Goal: Check status: Check status

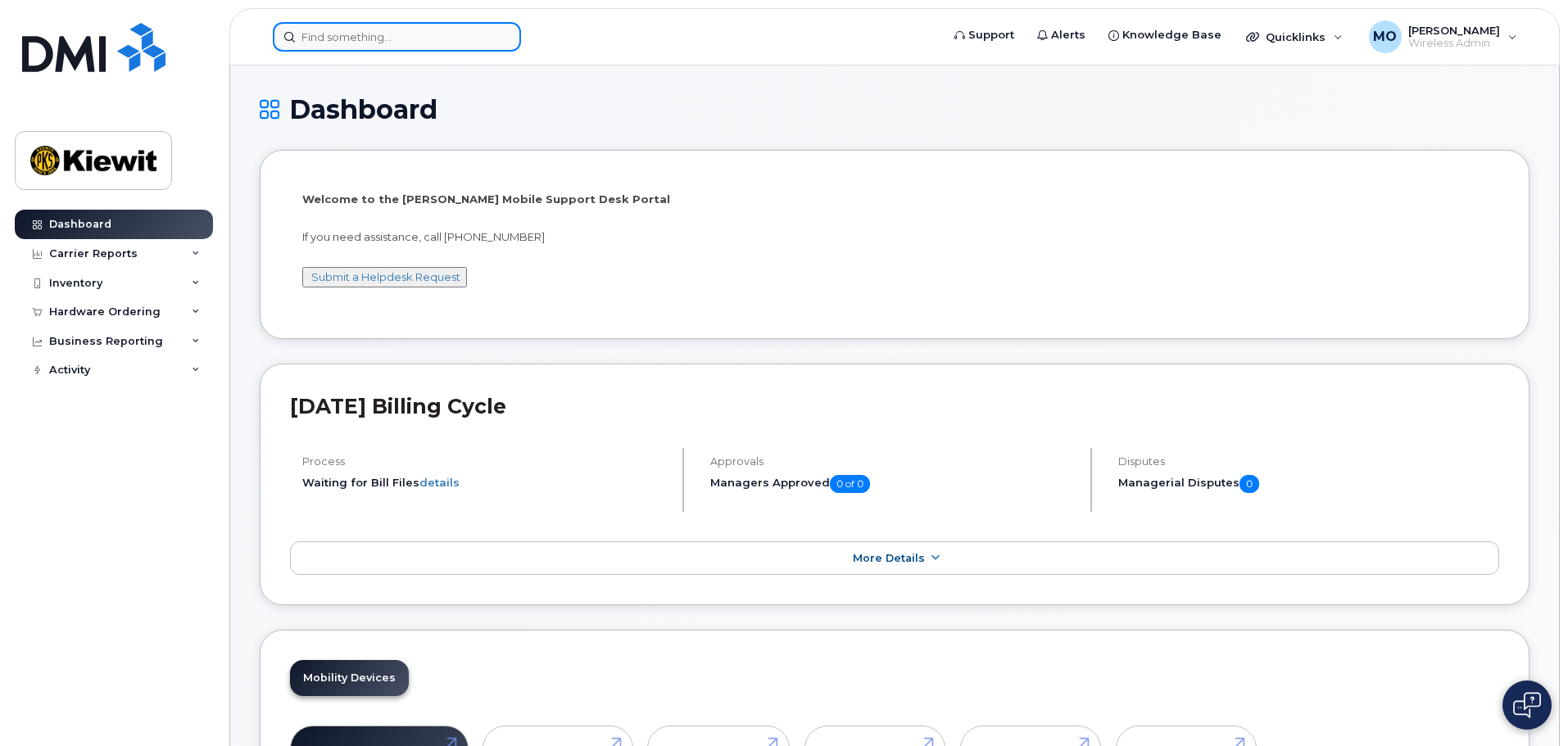
click at [391, 34] on input at bounding box center [397, 37] width 248 height 30
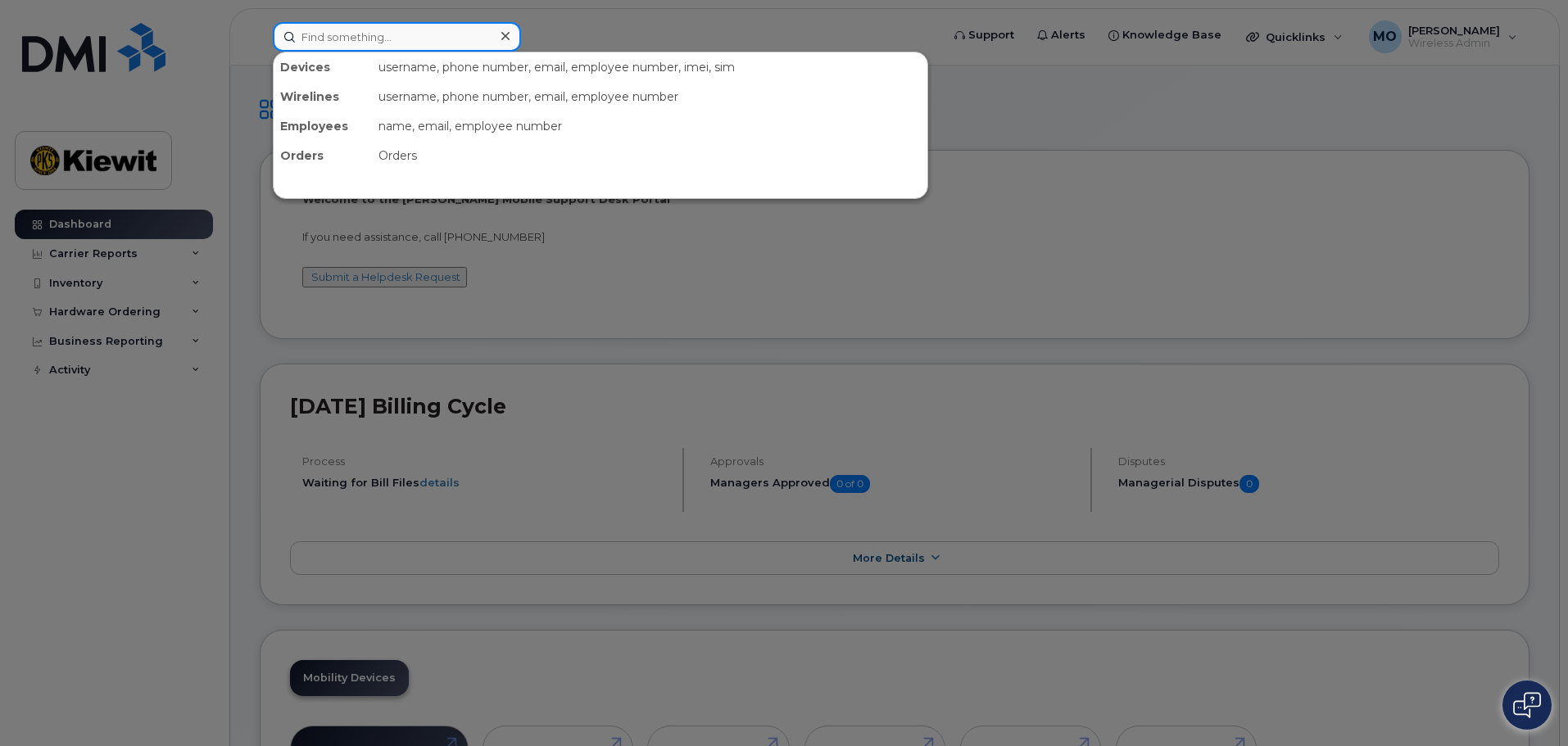
paste input "[PHONE_NUMBER]"
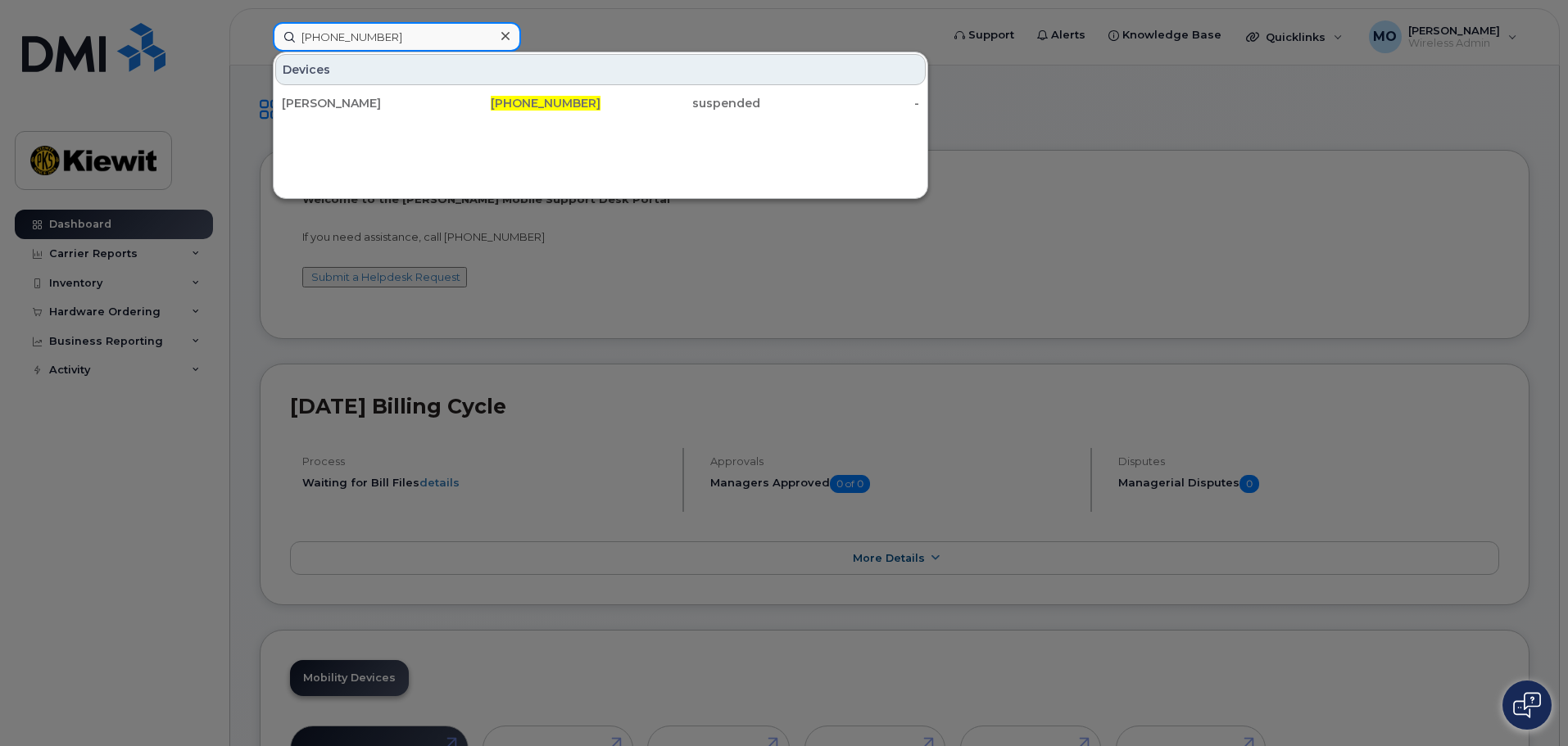
click at [388, 31] on input "[PHONE_NUMBER]" at bounding box center [397, 37] width 248 height 30
drag, startPoint x: 362, startPoint y: 29, endPoint x: 240, endPoint y: 26, distance: 122.0
click at [259, 26] on div "713-254-9427 Devices MIRIAM CANTU 713-254-9427 suspended -" at bounding box center [601, 37] width 683 height 30
paste input "531"
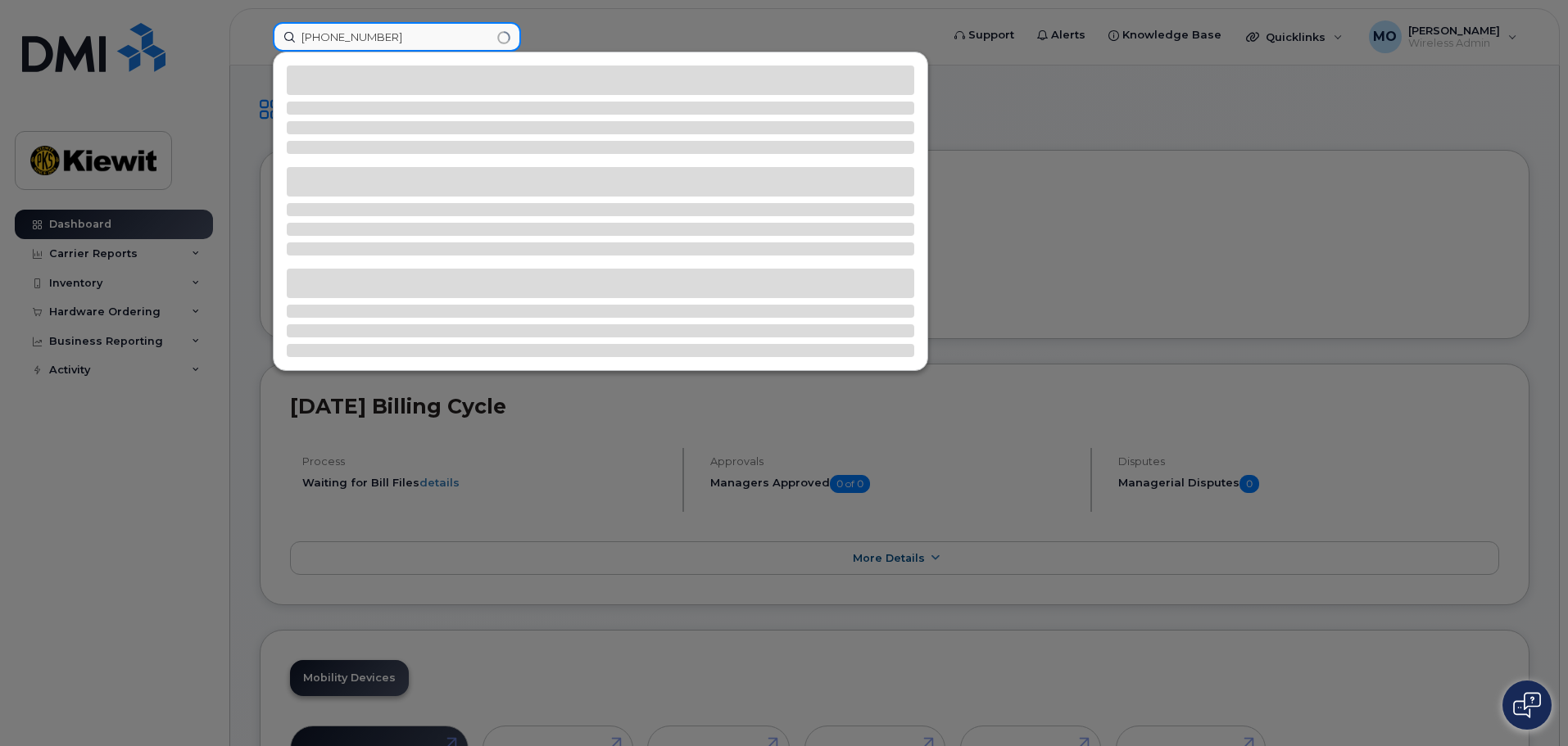
type input "713-254-9531"
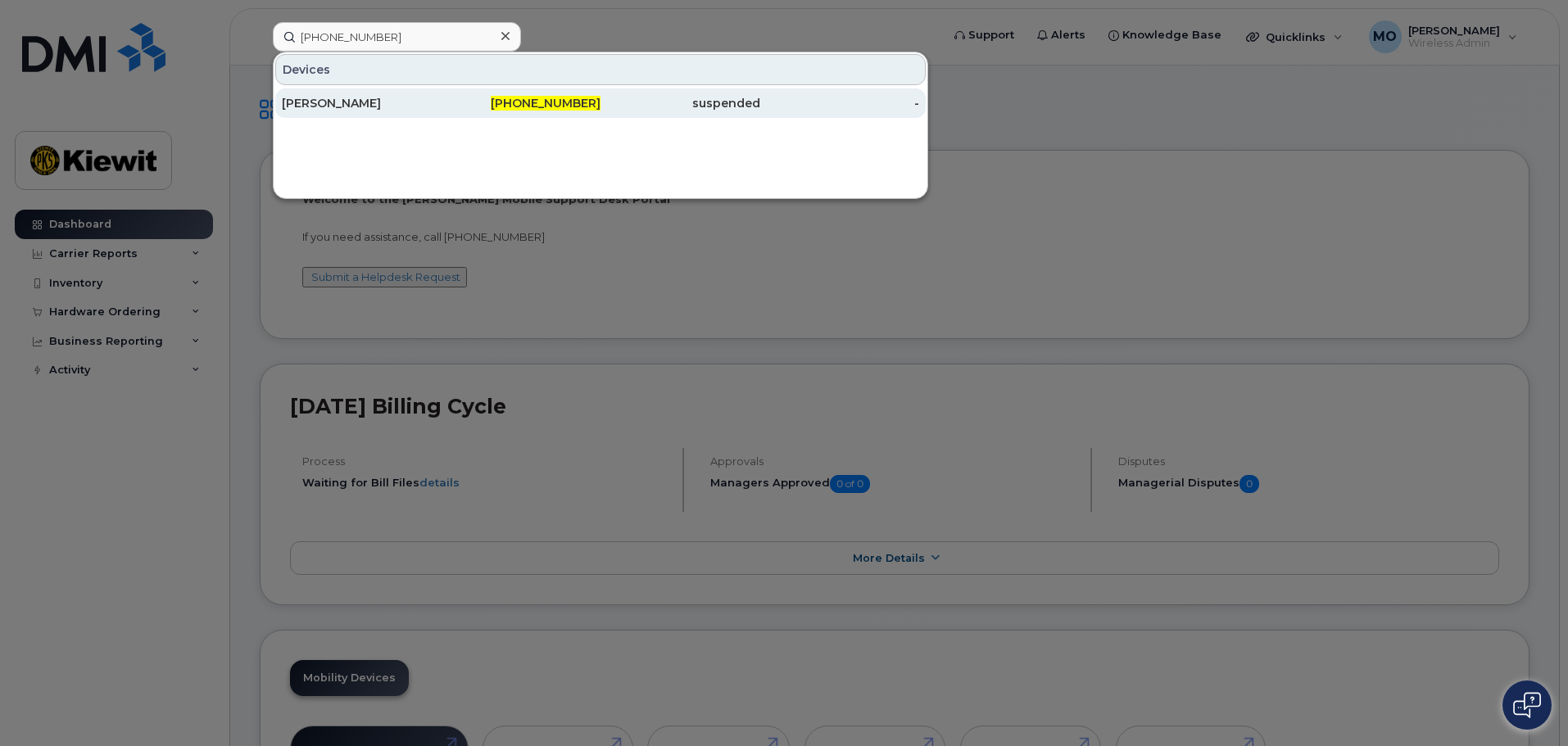
click at [917, 104] on div "-" at bounding box center [839, 102] width 160 height 16
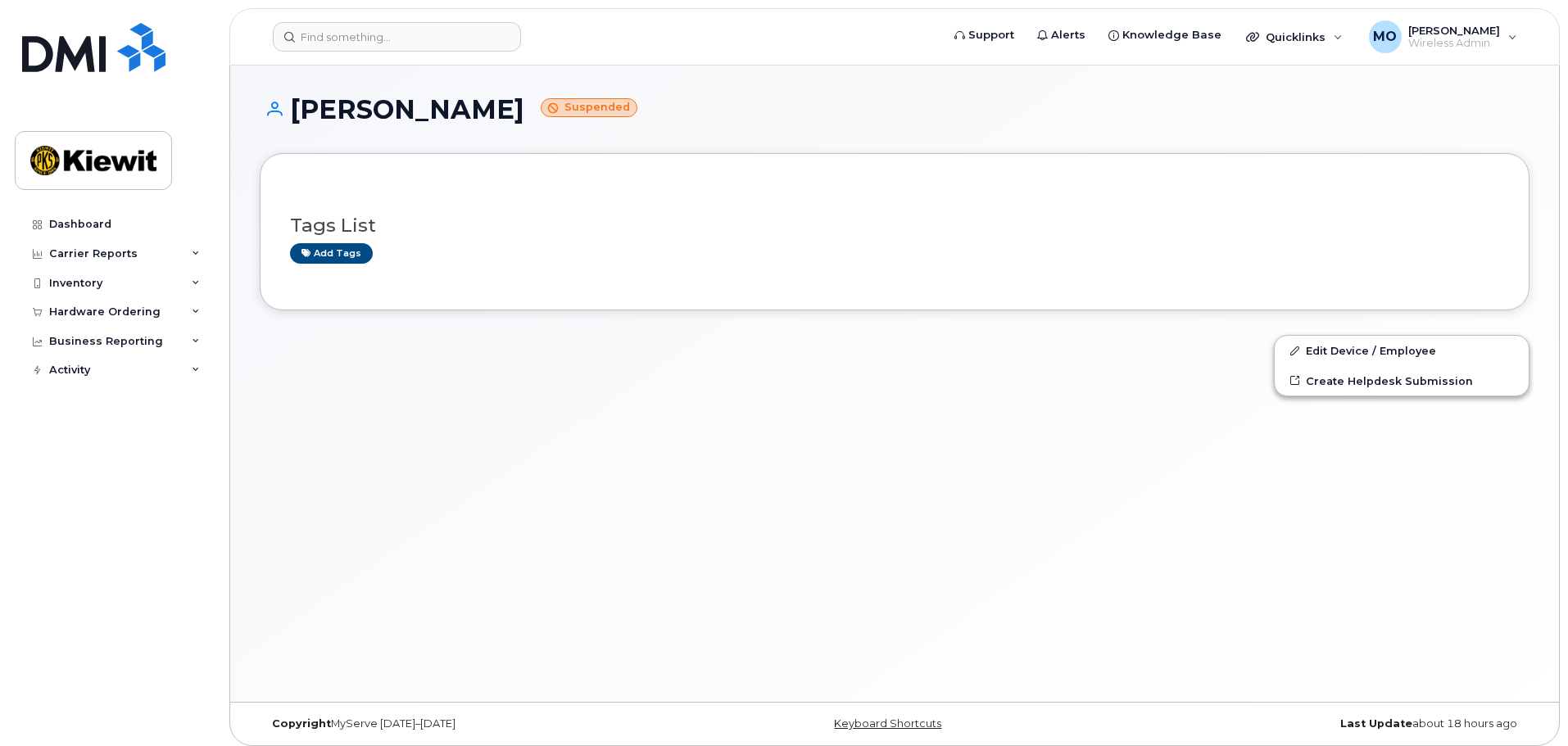
click at [917, 102] on h1 "[PERSON_NAME] Suspended" at bounding box center [894, 109] width 1270 height 29
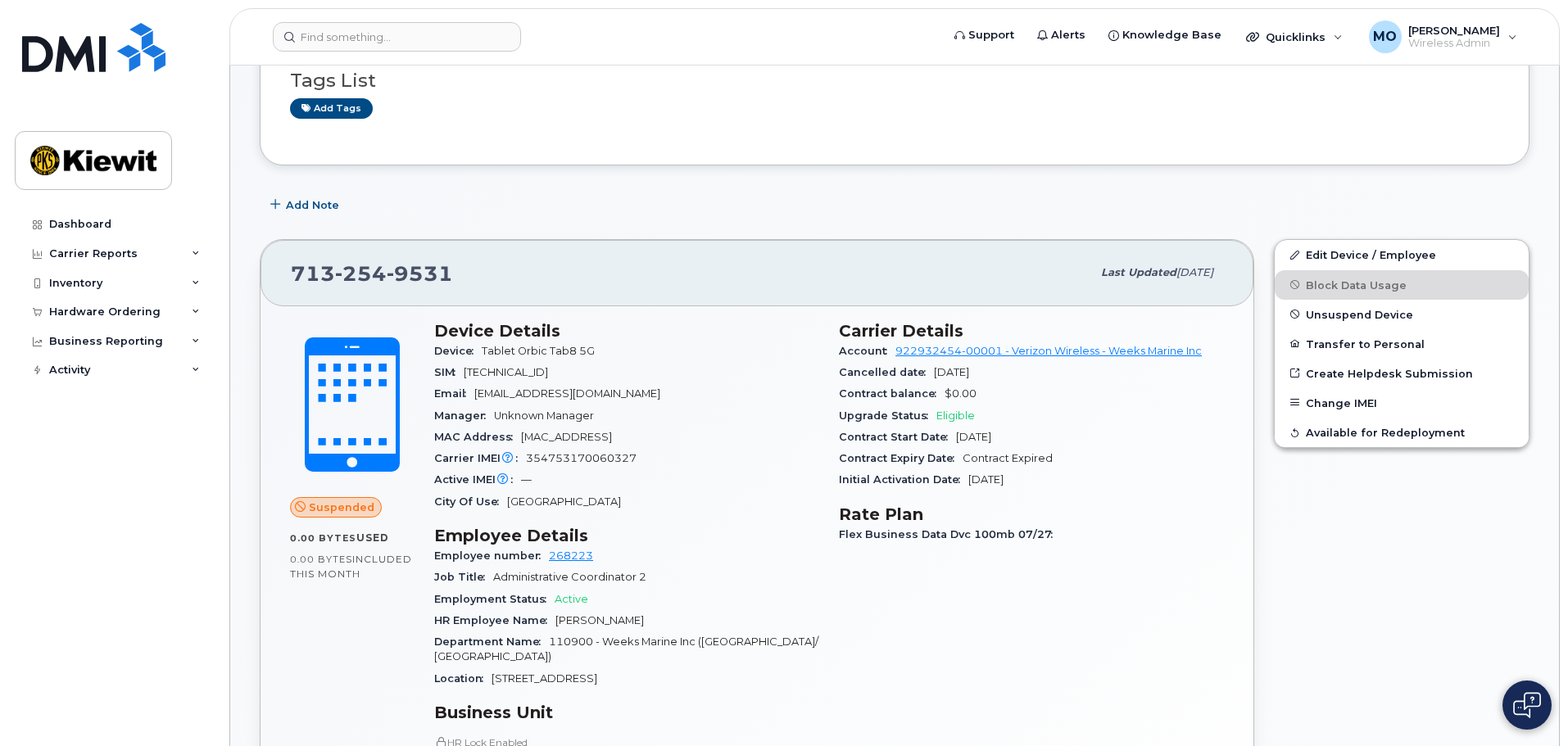
scroll to position [327, 0]
